Goal: Navigation & Orientation: Go to known website

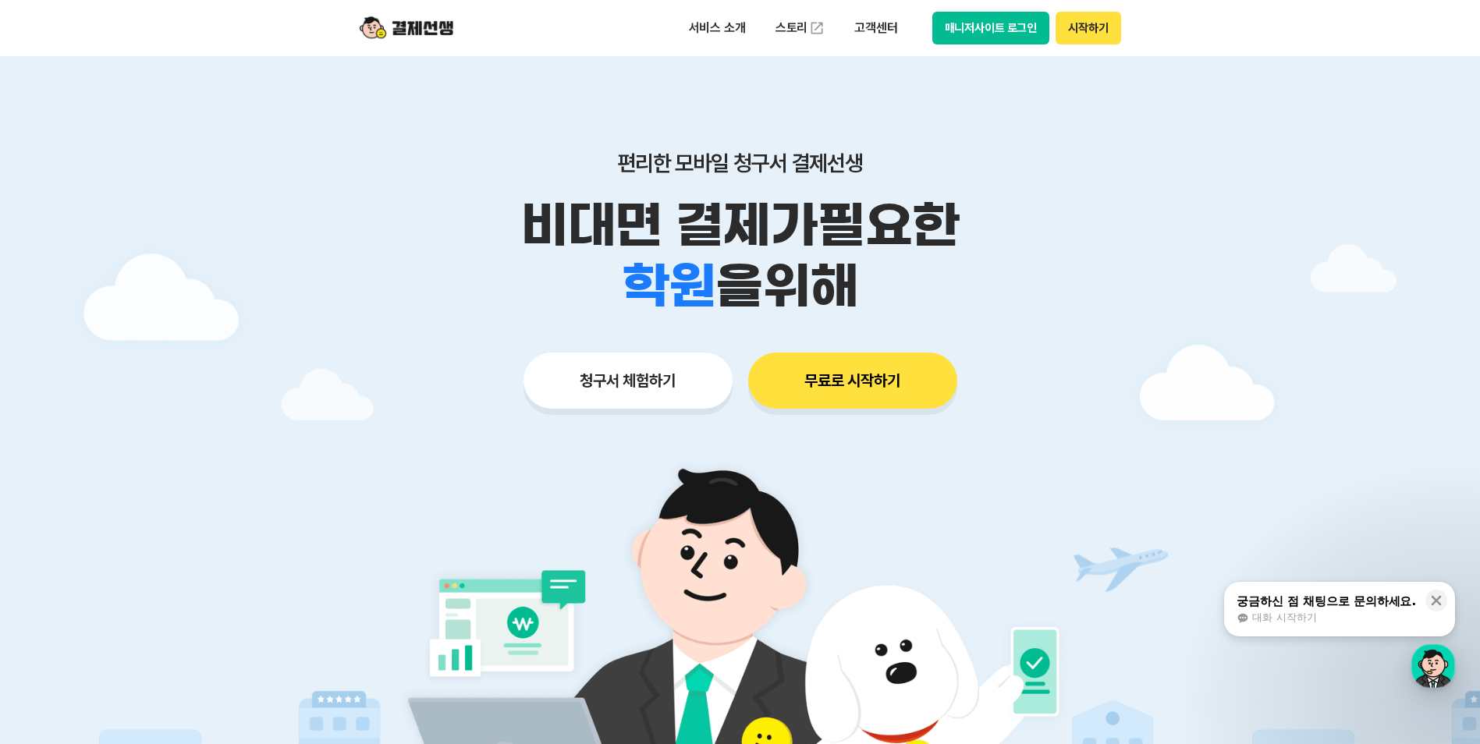
click at [999, 33] on button "매니저사이트 로그인" at bounding box center [991, 28] width 118 height 33
click at [993, 16] on button "매니저사이트 로그인" at bounding box center [991, 28] width 118 height 33
click at [997, 20] on button "매니저사이트 로그인" at bounding box center [991, 28] width 118 height 33
